Goal: Information Seeking & Learning: Learn about a topic

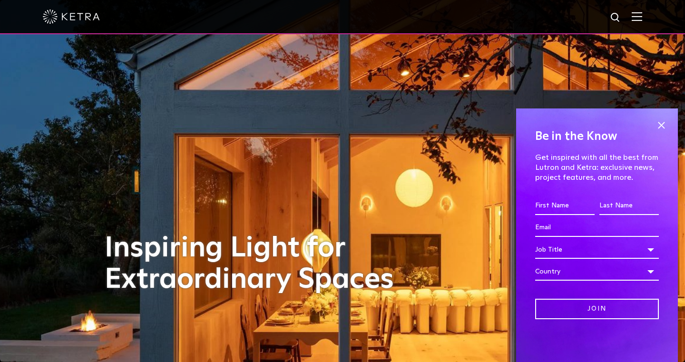
click at [637, 16] on img at bounding box center [637, 16] width 10 height 9
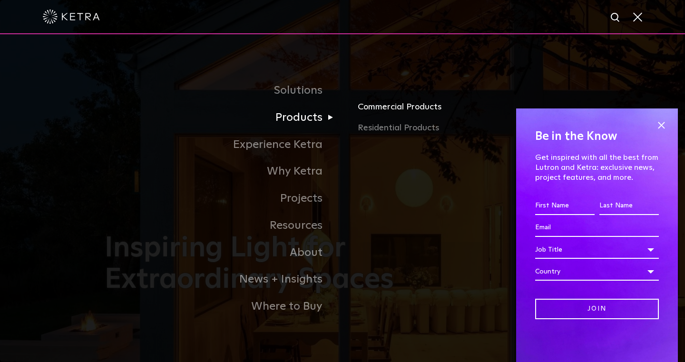
click at [387, 105] on link "Commercial Products" at bounding box center [469, 110] width 223 height 21
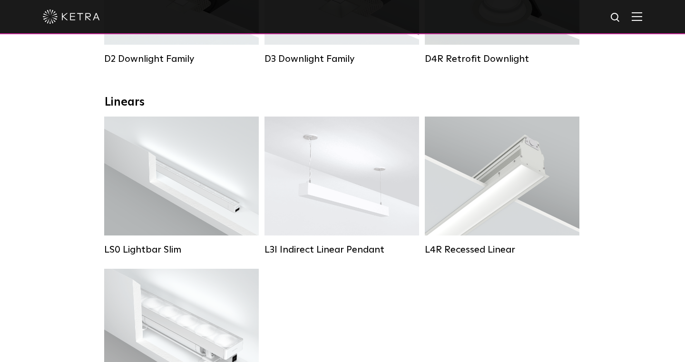
scroll to position [284, 0]
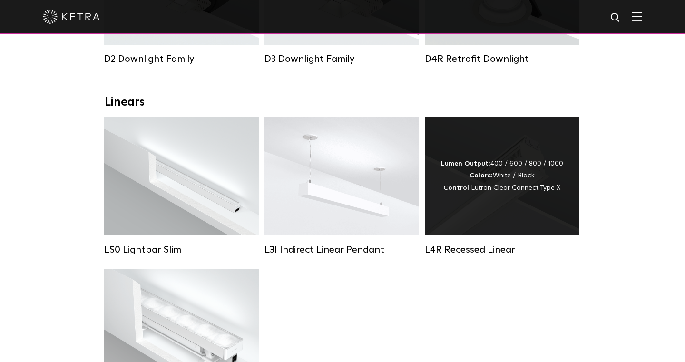
click at [494, 195] on div "Lumen Output: 400 / 600 / 800 / 1000 Colors: White / Black Control: Lutron Clea…" at bounding box center [502, 176] width 155 height 119
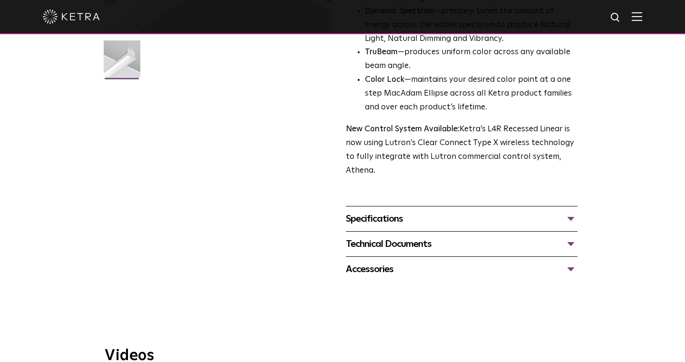
scroll to position [266, 0]
click at [572, 210] on div "Specifications" at bounding box center [462, 217] width 232 height 15
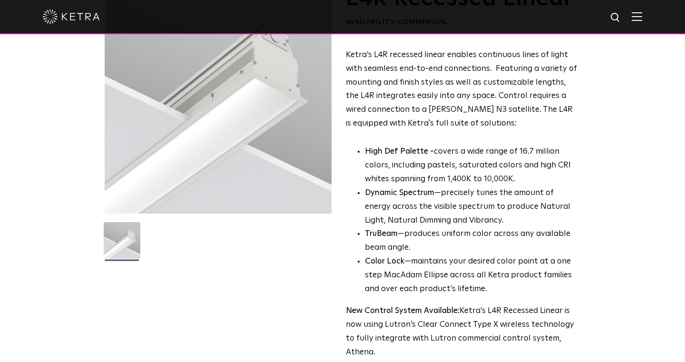
scroll to position [68, 0]
